Goal: Check status

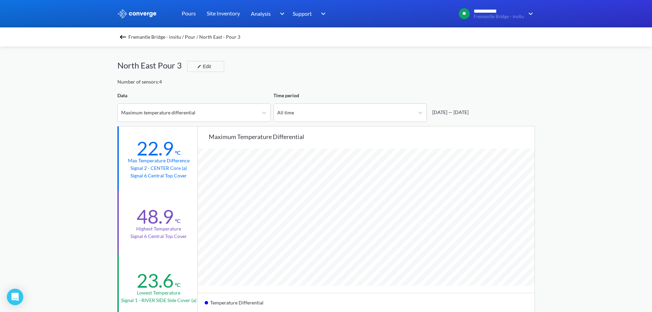
scroll to position [573, 652]
drag, startPoint x: 266, startPoint y: 74, endPoint x: 265, endPoint y: 66, distance: 7.3
click at [266, 74] on div "North East Pour 3 Edit" at bounding box center [325, 68] width 417 height 19
click at [250, 123] on div "Fremantle Bridge - insitu / Pour / North East - Pour 3 North East Pour 3 Edit N…" at bounding box center [325, 310] width 417 height 527
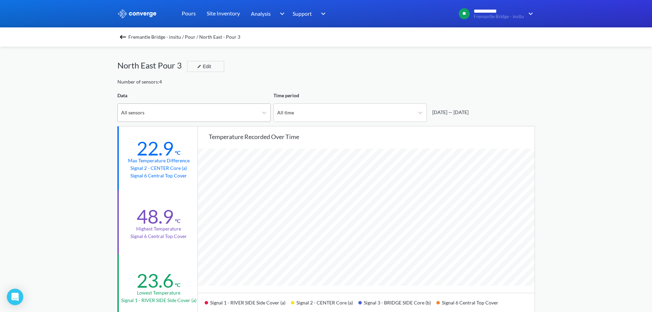
click at [207, 118] on div "All sensors" at bounding box center [188, 113] width 140 height 18
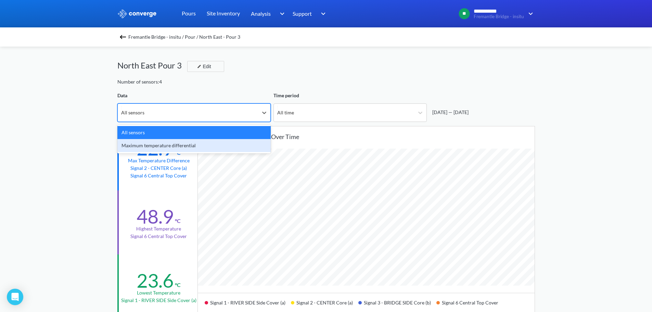
click at [192, 147] on div "Maximum temperature differential" at bounding box center [193, 145] width 153 height 13
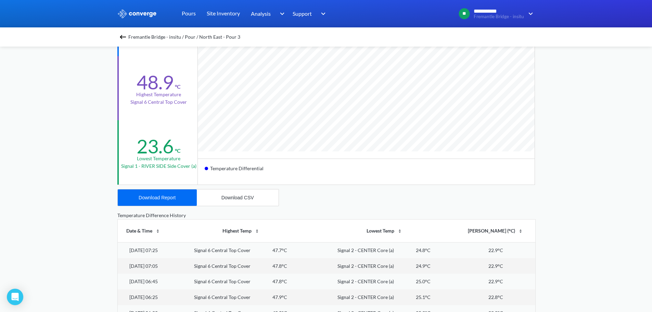
scroll to position [0, 0]
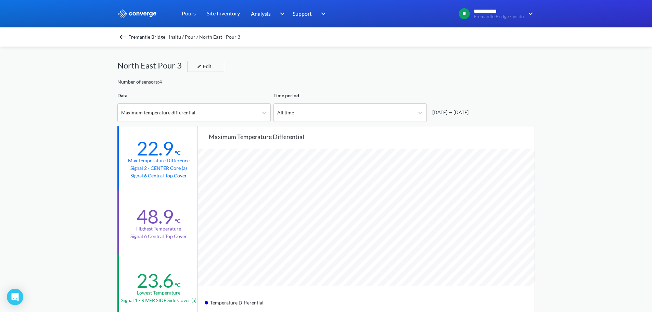
drag, startPoint x: 567, startPoint y: 199, endPoint x: 555, endPoint y: 135, distance: 65.0
click at [146, 36] on span "Fremantle Bridge - insitu / Pour / North East - Pour 3" at bounding box center [184, 37] width 112 height 10
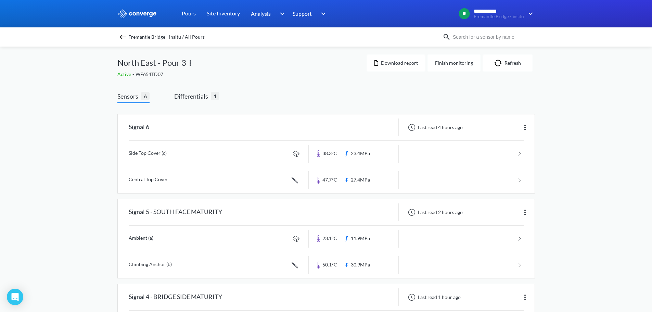
drag, startPoint x: 81, startPoint y: 177, endPoint x: 76, endPoint y: 121, distance: 55.3
